Goal: Information Seeking & Learning: Learn about a topic

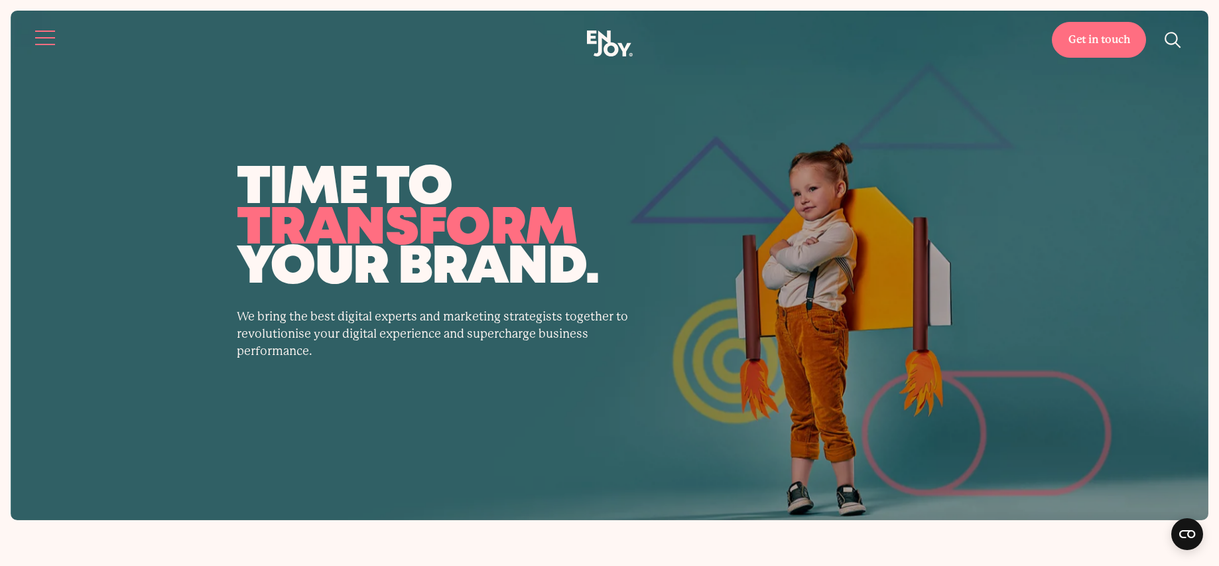
click at [44, 50] on button "Site navigation" at bounding box center [46, 38] width 28 height 28
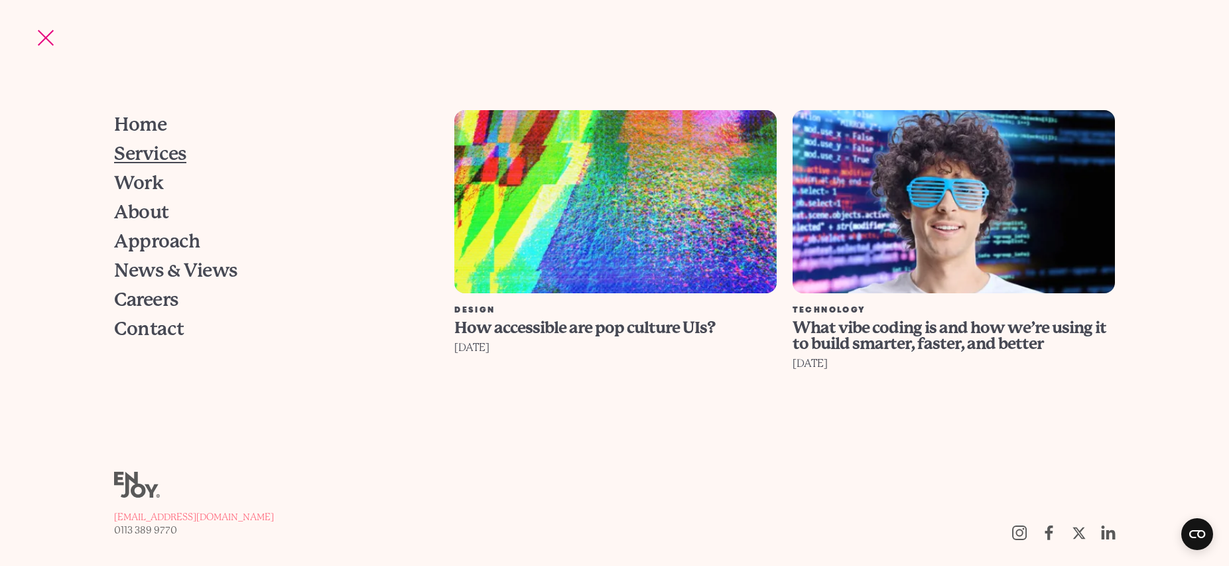
click at [155, 149] on span "Services" at bounding box center [150, 154] width 72 height 19
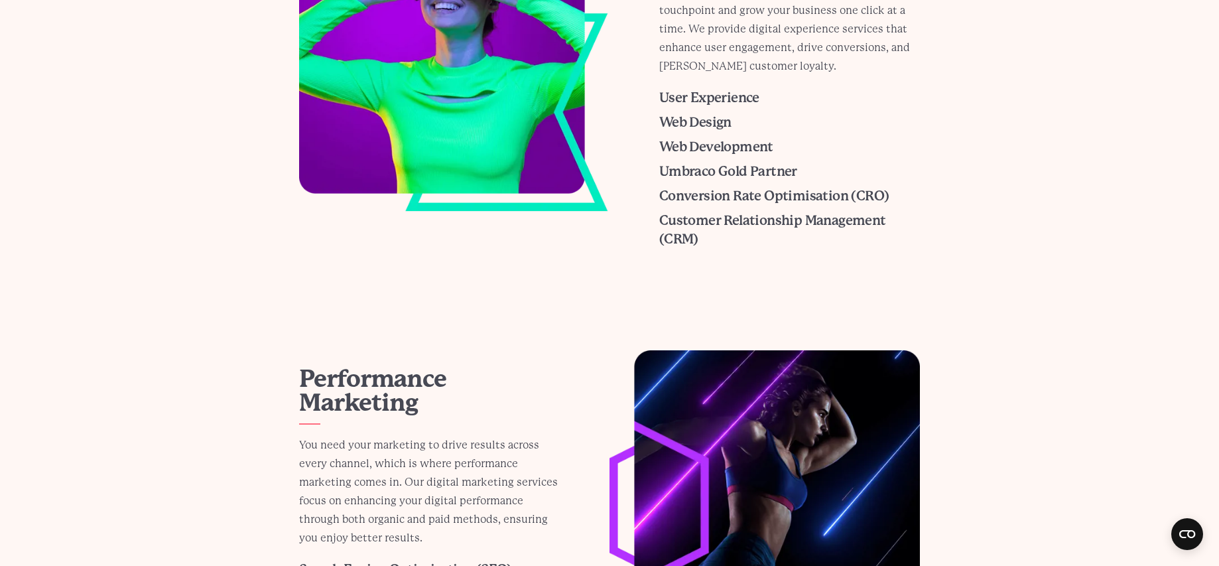
scroll to position [1058, 0]
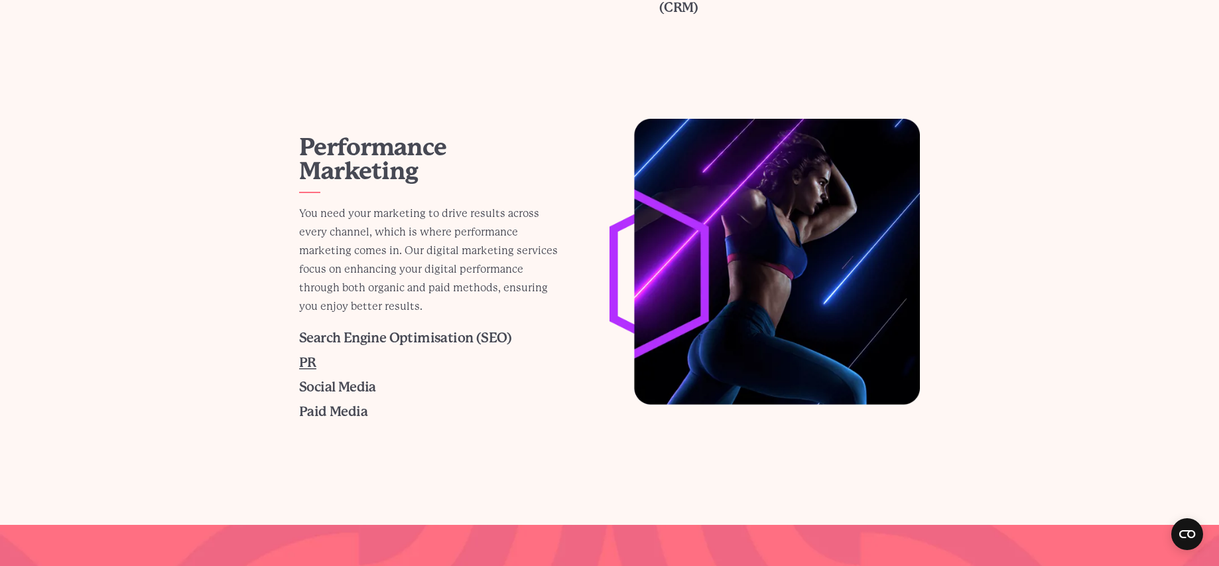
click at [309, 363] on span "PR" at bounding box center [307, 362] width 17 height 15
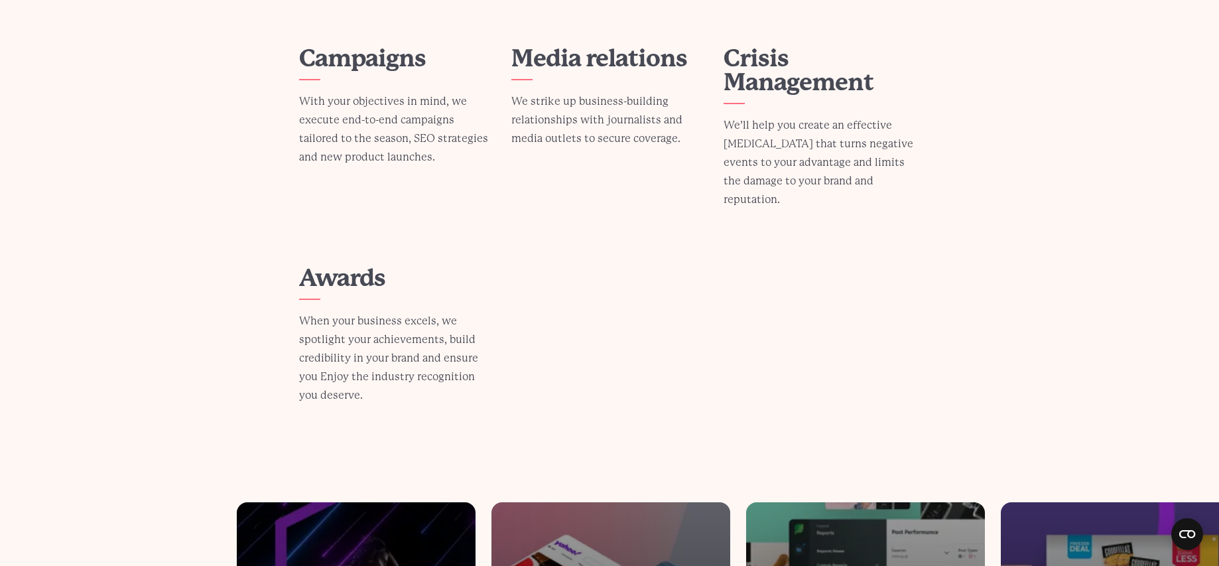
scroll to position [2021, 0]
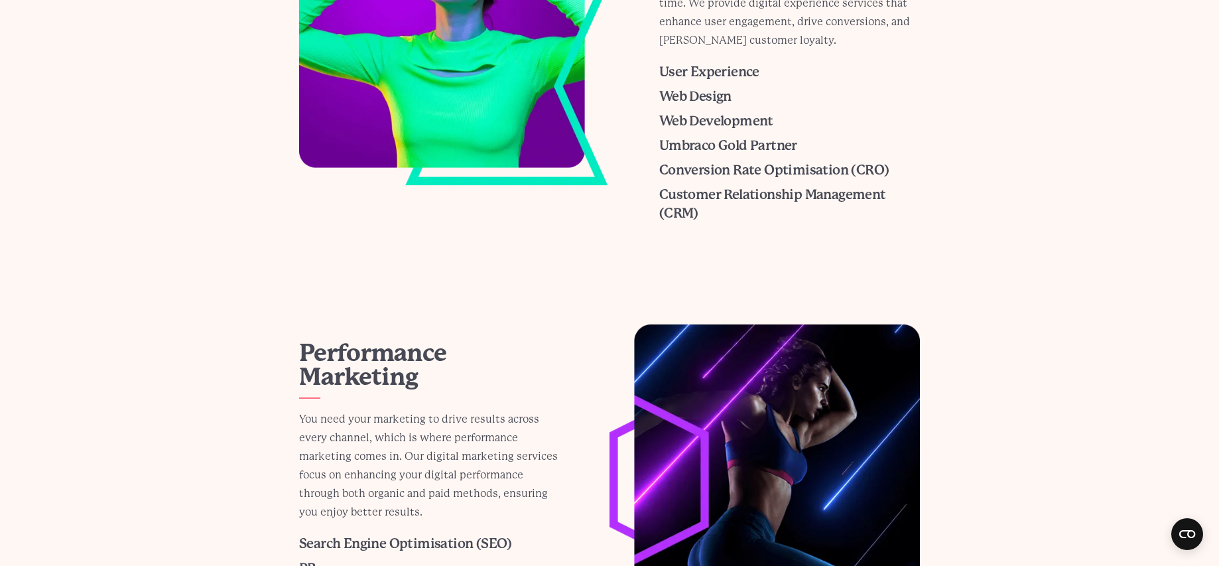
scroll to position [1104, 0]
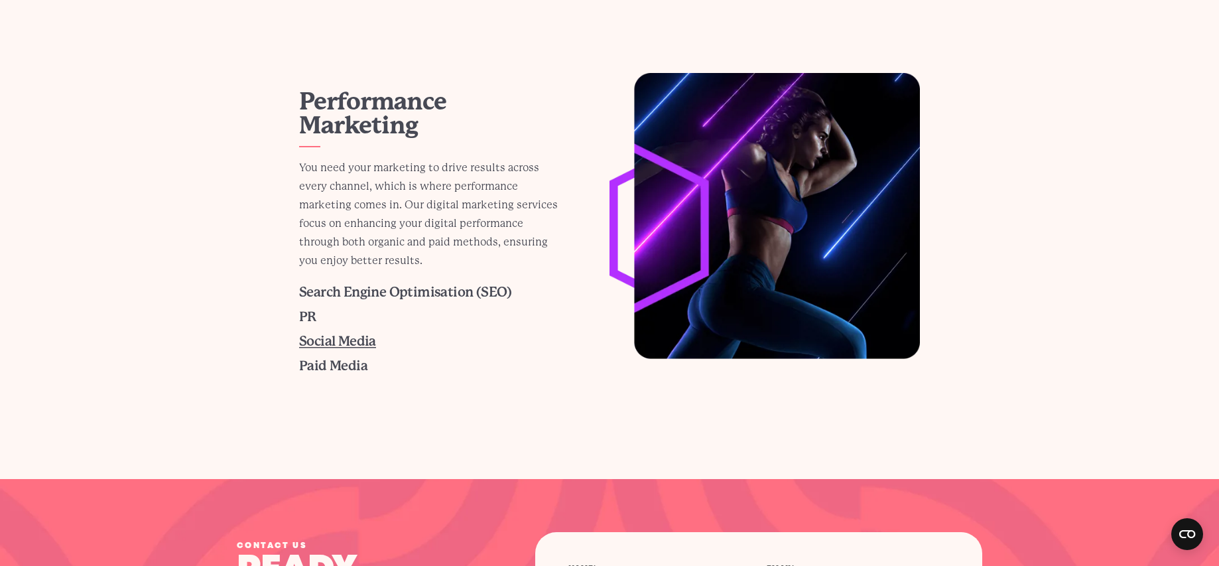
click at [320, 344] on span "Social Media" at bounding box center [337, 340] width 77 height 15
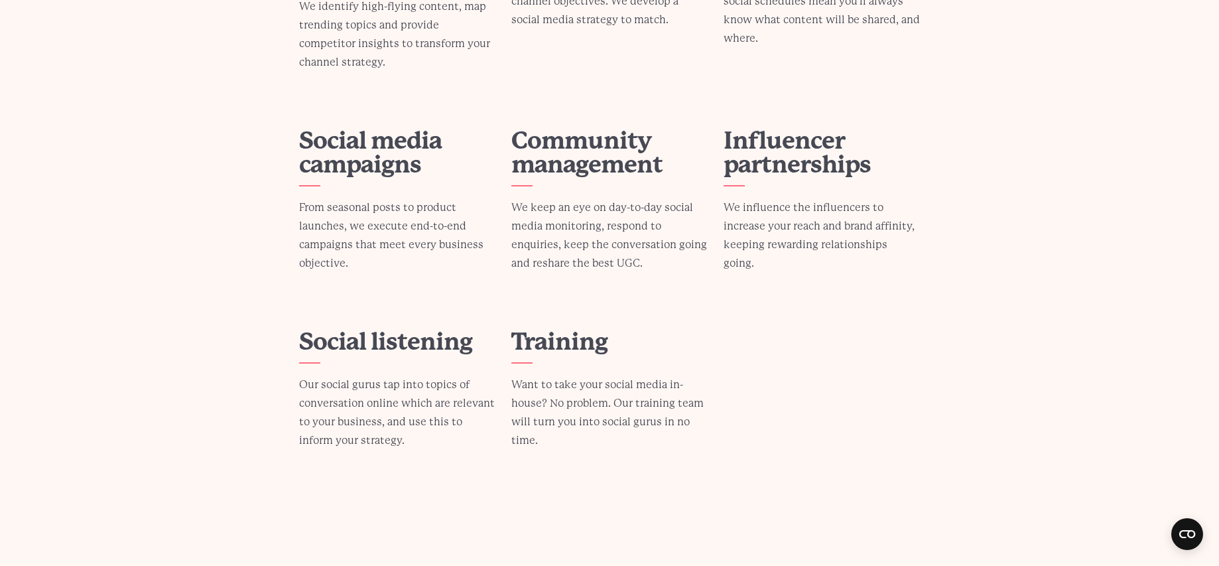
scroll to position [1945, 0]
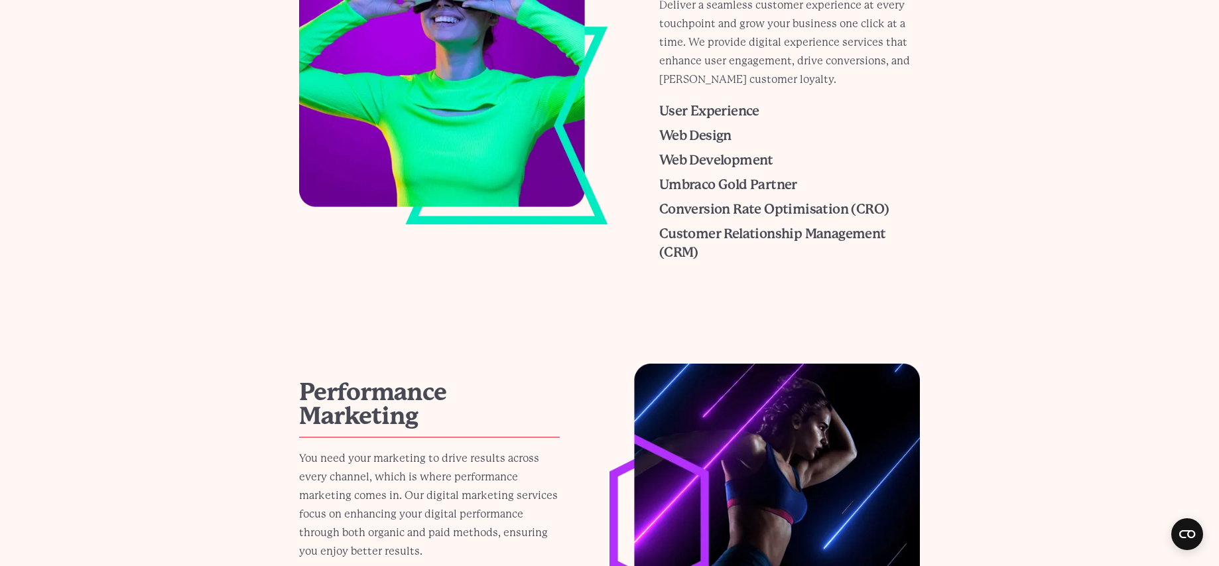
scroll to position [1038, 0]
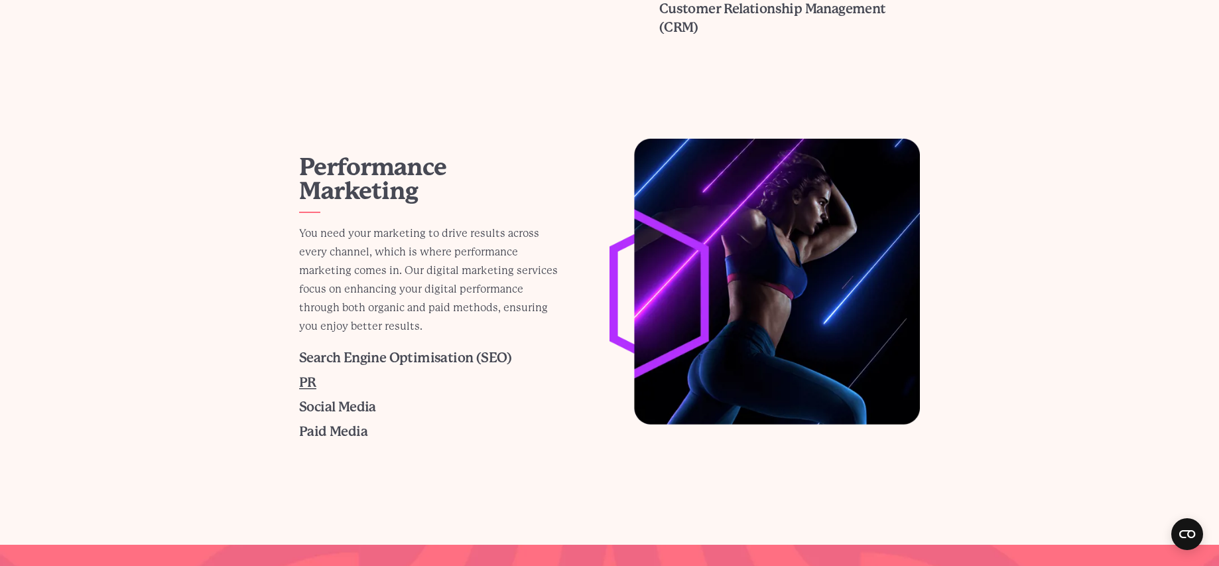
click at [308, 380] on span "PR" at bounding box center [307, 382] width 17 height 15
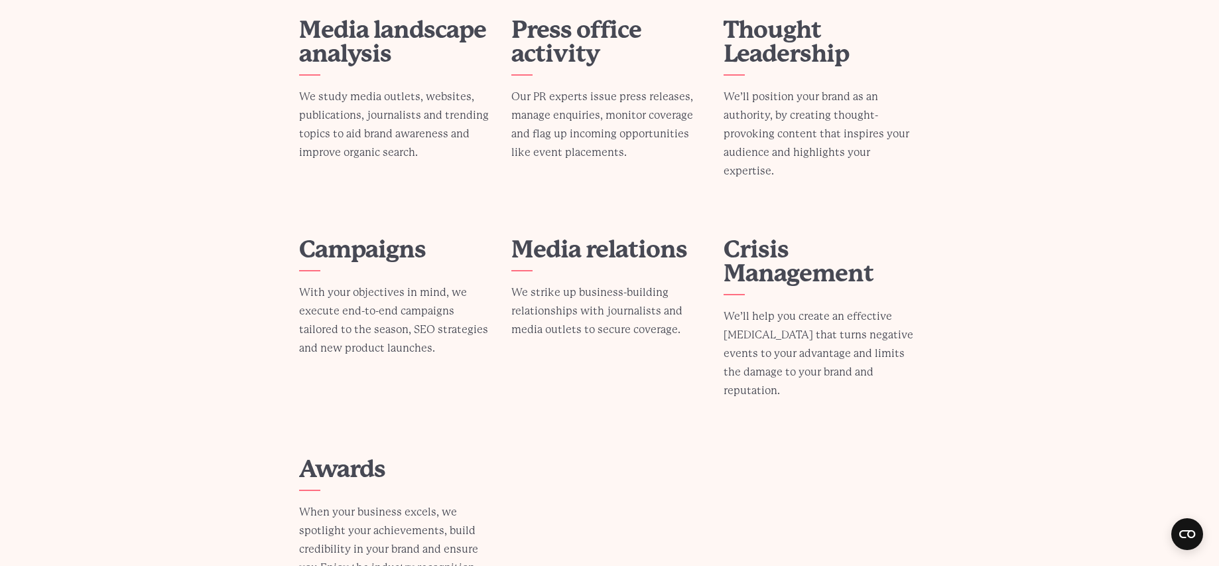
scroll to position [1392, 0]
